Goal: Task Accomplishment & Management: Complete application form

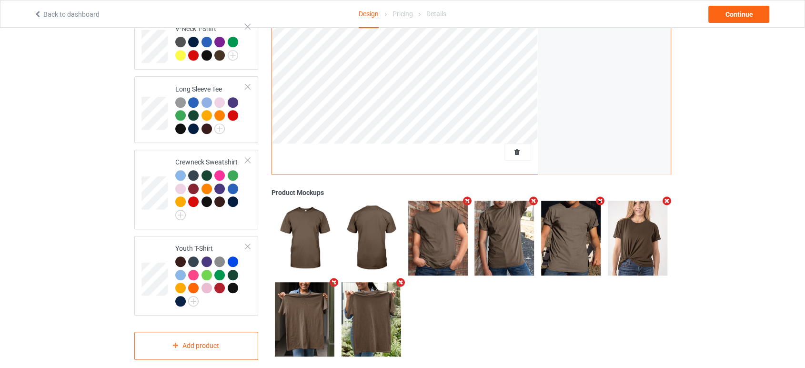
scroll to position [452, 0]
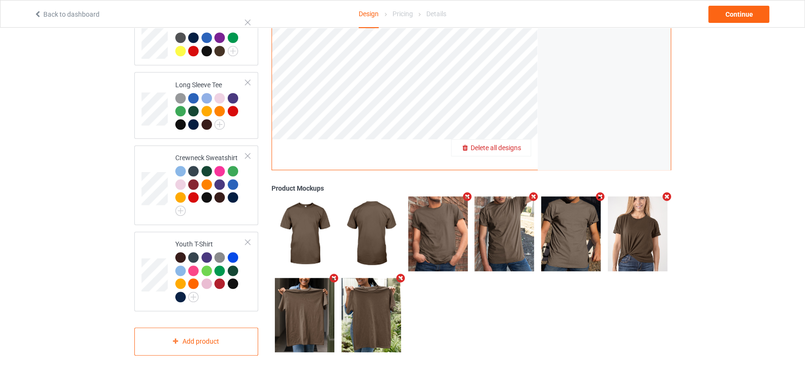
click at [510, 143] on div "Delete all designs" at bounding box center [490, 148] width 79 height 10
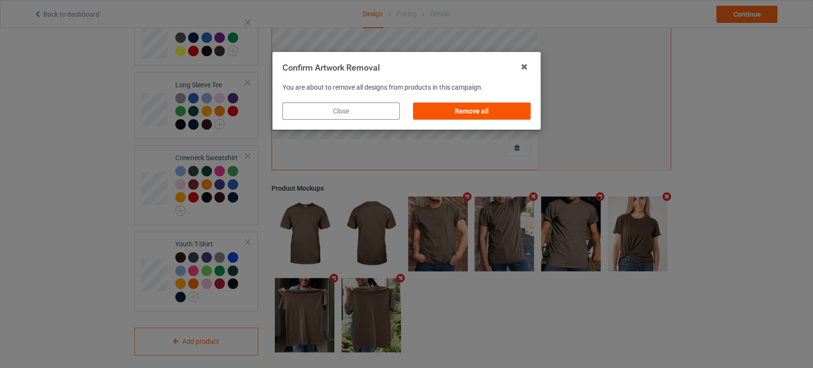
click at [512, 109] on div "Remove all" at bounding box center [471, 110] width 117 height 17
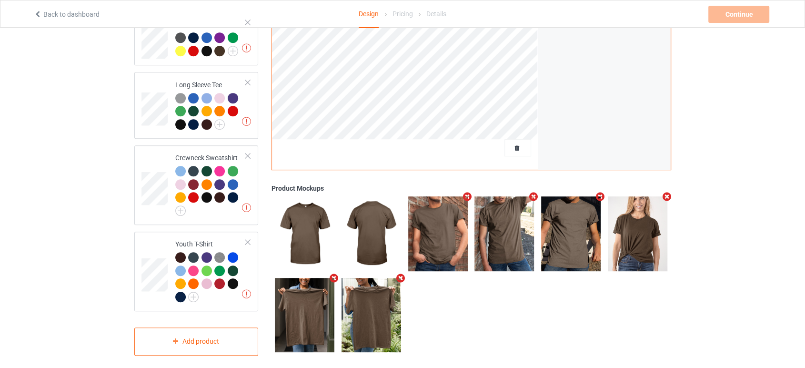
scroll to position [135, 0]
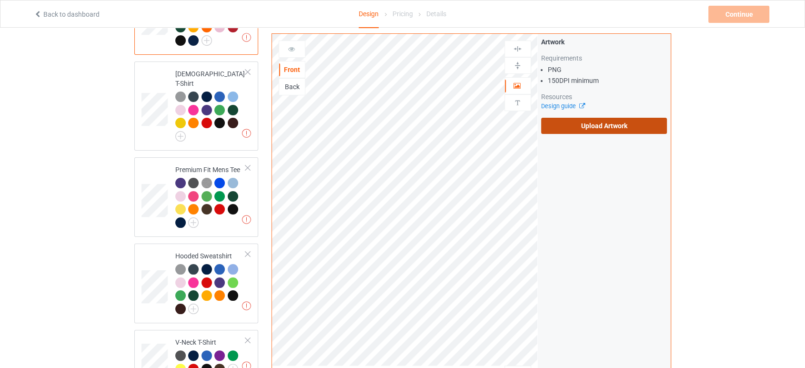
click at [559, 127] on label "Upload Artwork" at bounding box center [604, 126] width 126 height 16
click at [0, 0] on input "Upload Artwork" at bounding box center [0, 0] width 0 height 0
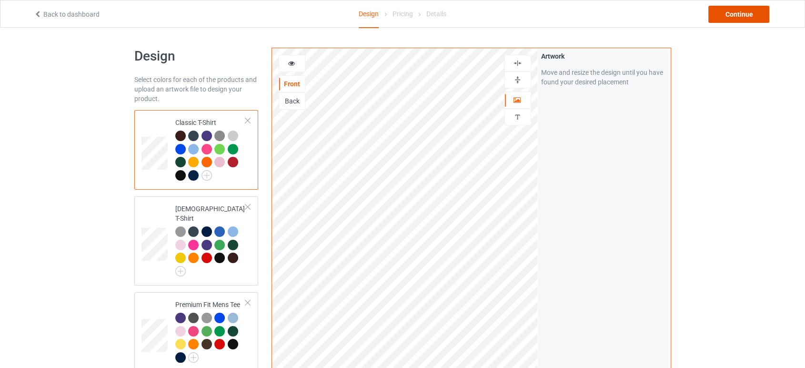
click at [715, 21] on div "Continue" at bounding box center [738, 14] width 61 height 17
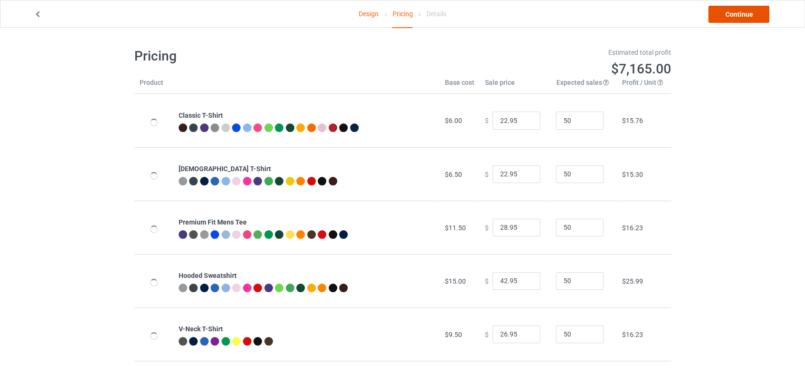
click at [716, 19] on link "Continue" at bounding box center [738, 14] width 61 height 17
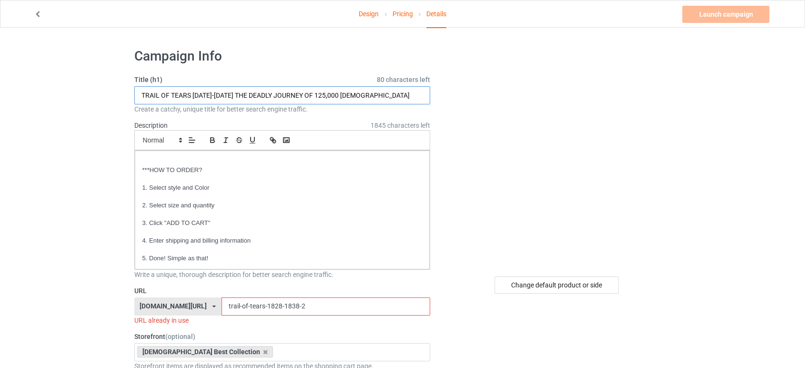
drag, startPoint x: 394, startPoint y: 97, endPoint x: 125, endPoint y: 96, distance: 269.0
drag, startPoint x: 224, startPoint y: 93, endPoint x: 117, endPoint y: 93, distance: 107.1
type input "BUILT BY IMMIGRANTS YOU CAN'T DEPORT HISTORY"
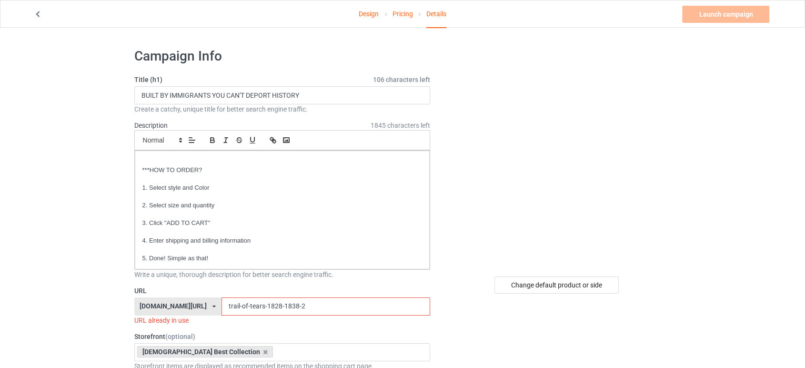
drag, startPoint x: 309, startPoint y: 303, endPoint x: 184, endPoint y: 283, distance: 125.8
paste input "BUILT BY IMMIGRANTS YOU"
click at [245, 302] on input "BUILT BY IMMIGRANTS YOU" at bounding box center [325, 306] width 209 height 18
click at [252, 304] on input "BUILT-BY IMMIGRANTS YOU" at bounding box center [325, 306] width 209 height 18
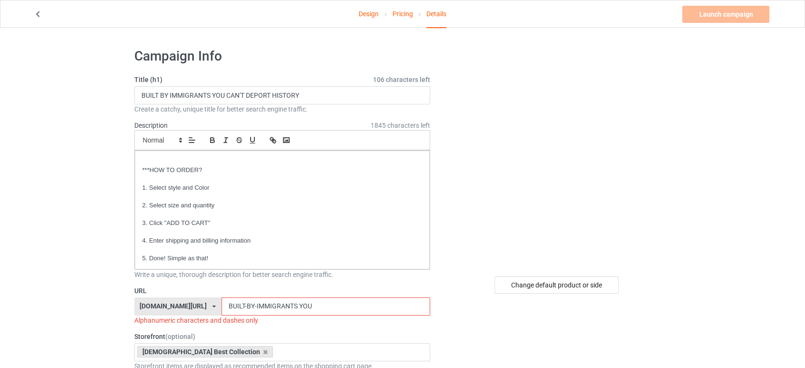
click at [297, 302] on input "BUILT-BY-IMMIGRANTS YOU" at bounding box center [325, 306] width 209 height 18
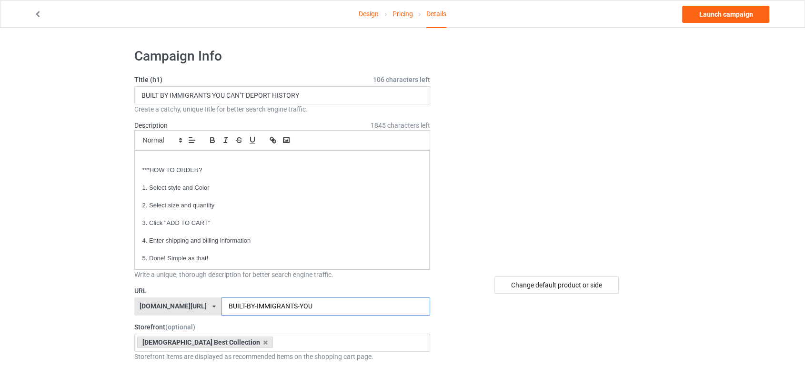
click at [327, 300] on input "BUILT-BY-IMMIGRANTS-YOU" at bounding box center [325, 306] width 209 height 18
type input "BUILT-BY-IMMIGRANTS-YOU"
click at [557, 155] on img at bounding box center [557, 155] width 0 height 0
click at [714, 14] on link "Launch campaign" at bounding box center [725, 14] width 87 height 17
